Goal: Book appointment/travel/reservation

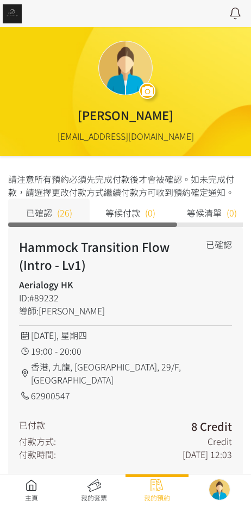
click at [26, 487] on link at bounding box center [31, 491] width 63 height 24
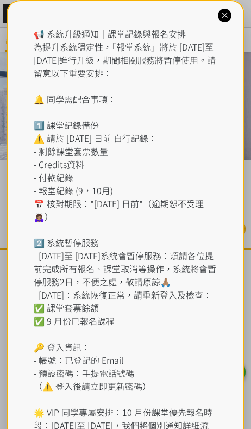
click at [230, 17] on icon at bounding box center [225, 15] width 10 height 10
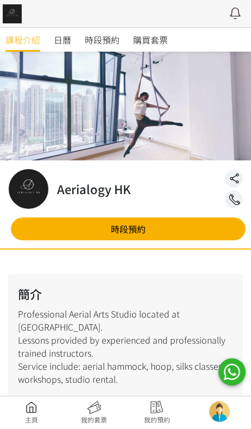
click at [141, 40] on span "購買套票" at bounding box center [150, 39] width 35 height 13
click at [112, 37] on span "時段預約" at bounding box center [102, 39] width 35 height 13
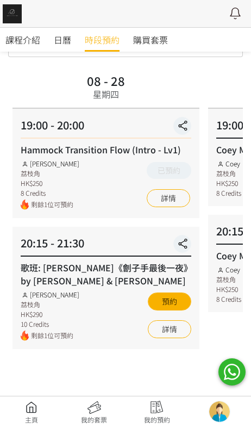
scroll to position [78, 0]
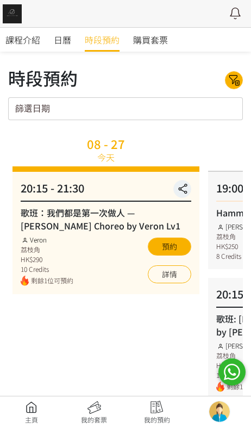
scroll to position [79, 0]
